Goal: Information Seeking & Learning: Learn about a topic

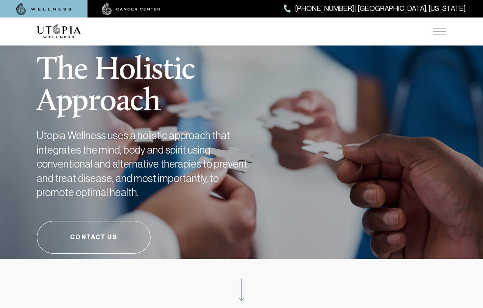
click at [435, 31] on img at bounding box center [439, 31] width 13 height 7
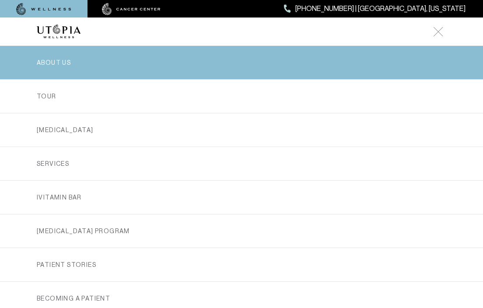
click at [124, 57] on link "ABOUT US" at bounding box center [241, 62] width 409 height 33
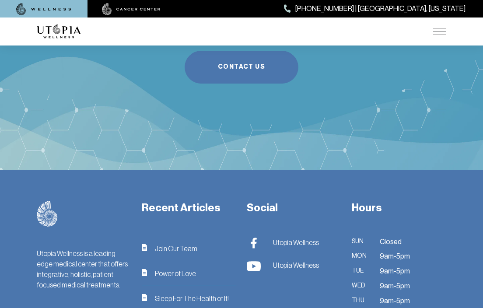
scroll to position [2371, 0]
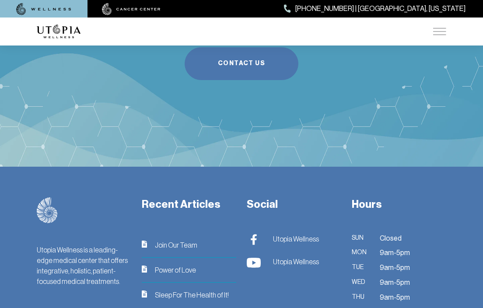
click at [292, 234] on span "Utopia Wellness" at bounding box center [296, 239] width 46 height 10
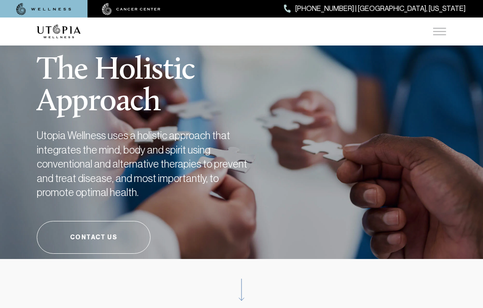
click at [442, 32] on img at bounding box center [439, 31] width 13 height 7
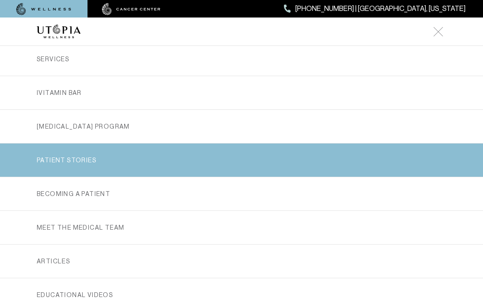
scroll to position [114, 0]
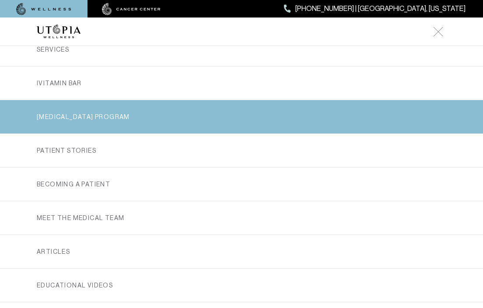
click at [140, 130] on link "[MEDICAL_DATA] PROGRAM" at bounding box center [241, 116] width 409 height 33
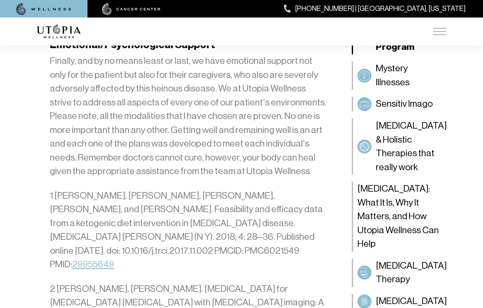
scroll to position [2986, 0]
click at [272, 282] on p "2 Paul G Harch, EdwardF Fogarty. Hyperbaric oxygen therapy for Dementia dementi…" at bounding box center [189, 309] width 278 height 55
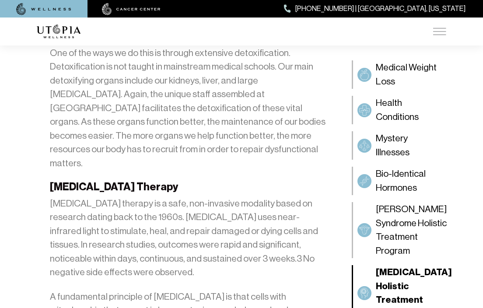
scroll to position [2255, 0]
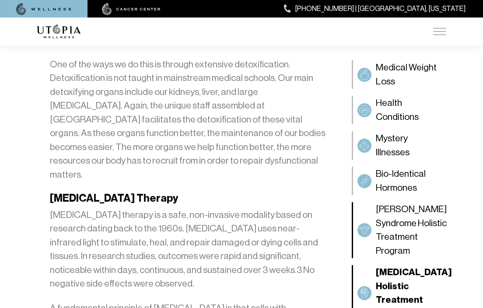
click at [392, 227] on span "[PERSON_NAME] Syndrome Holistic Treatment Program" at bounding box center [411, 230] width 71 height 55
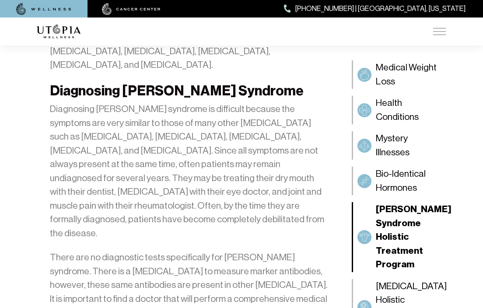
scroll to position [1388, 0]
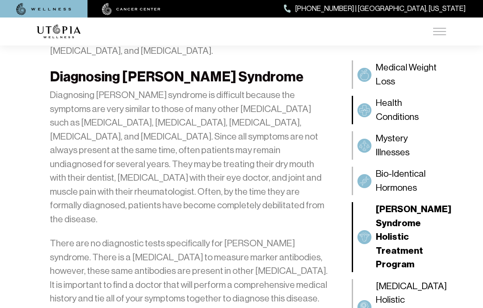
click at [401, 115] on span "Health Conditions" at bounding box center [409, 110] width 66 height 28
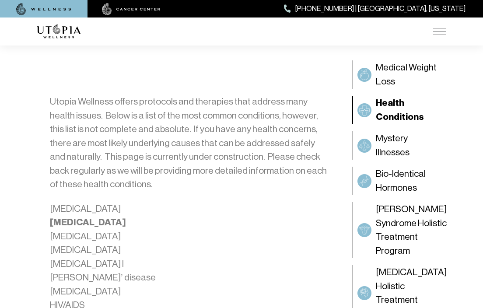
scroll to position [375, 0]
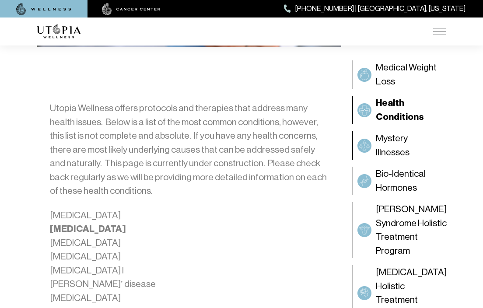
click at [397, 149] on span "Mystery Illnesses" at bounding box center [409, 146] width 66 height 28
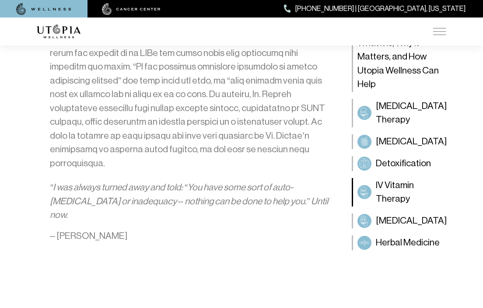
scroll to position [907, 0]
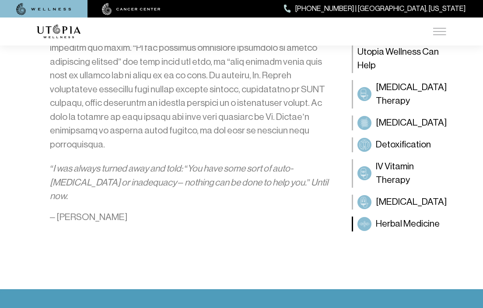
click at [404, 217] on span "Herbal Medicine" at bounding box center [408, 224] width 64 height 14
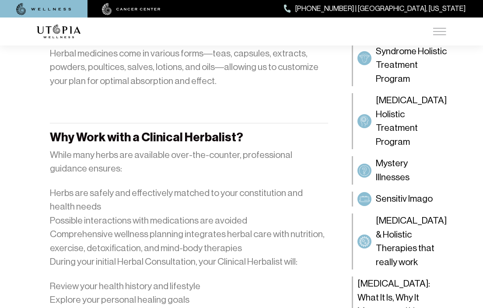
scroll to position [1100, 0]
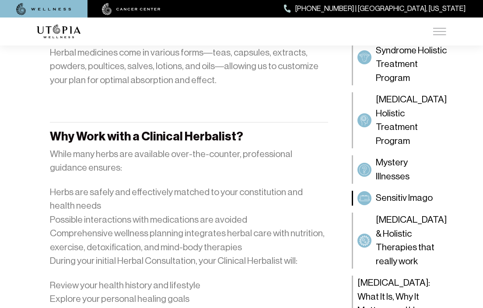
click at [404, 192] on span "Sensitiv Imago" at bounding box center [404, 199] width 57 height 14
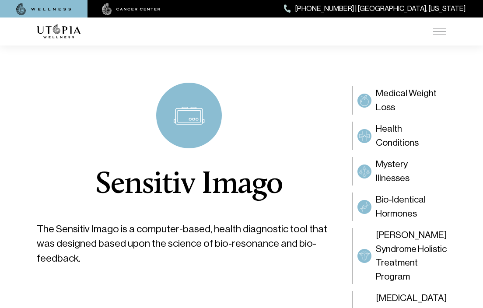
click at [439, 25] on div "ABOUT US CANCER SERVICES Services Overview Oxidative Stress: What It Is, Why It…" at bounding box center [241, 31] width 409 height 28
click at [438, 33] on img at bounding box center [439, 31] width 13 height 7
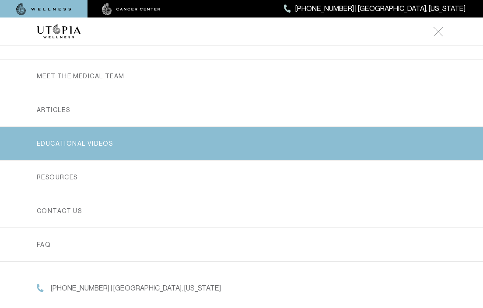
scroll to position [259, 0]
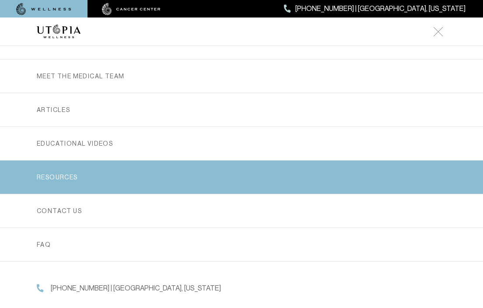
click at [107, 180] on link "RESOURCES" at bounding box center [241, 177] width 409 height 33
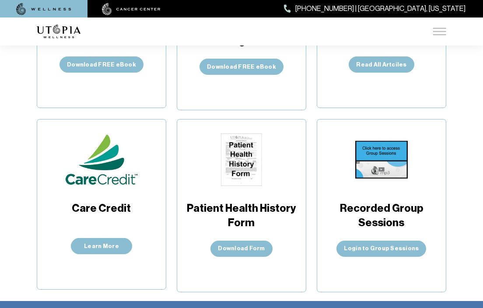
scroll to position [318, 0]
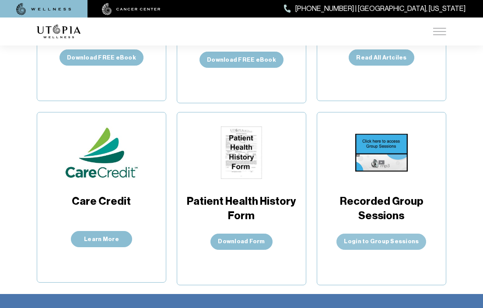
click at [380, 238] on link "Login to Group Sessions" at bounding box center [381, 242] width 90 height 16
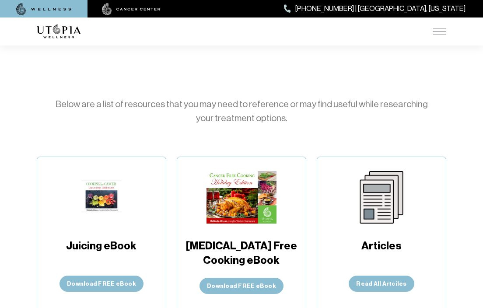
scroll to position [103, 0]
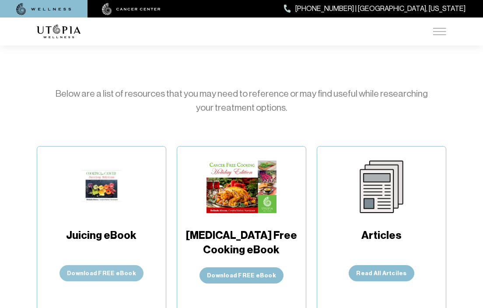
click at [112, 272] on button "Download FREE eBook" at bounding box center [101, 273] width 84 height 16
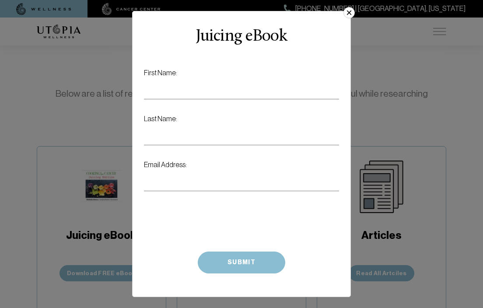
click at [344, 17] on div "× Juicing eBook Don’t fill this out if you’re human: First Name: Last Name: Ema…" at bounding box center [241, 154] width 213 height 280
click at [348, 12] on button "×" at bounding box center [348, 12] width 11 height 11
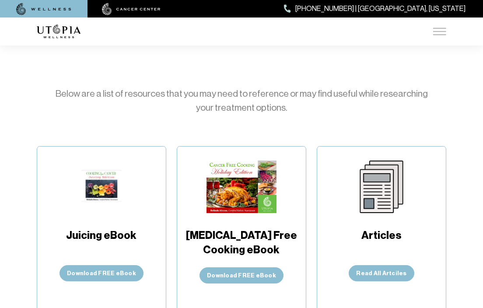
click at [257, 192] on img at bounding box center [241, 187] width 70 height 52
click at [380, 187] on img at bounding box center [381, 187] width 52 height 52
click at [378, 271] on link "Read All Artciles" at bounding box center [381, 273] width 65 height 16
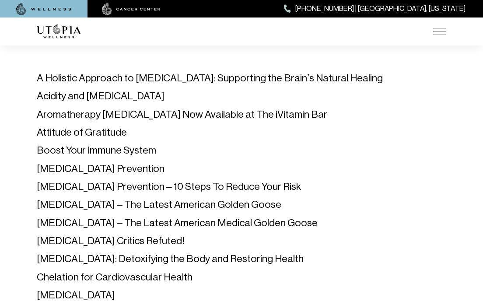
scroll to position [68, 0]
click at [130, 97] on link "Acidity and Hypertension" at bounding box center [101, 95] width 128 height 11
